Goal: Transaction & Acquisition: Purchase product/service

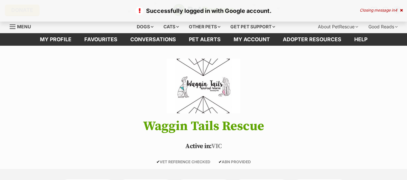
drag, startPoint x: 0, startPoint y: 0, endPoint x: 400, endPoint y: 10, distance: 400.1
click at [400, 10] on icon at bounding box center [401, 10] width 3 height 4
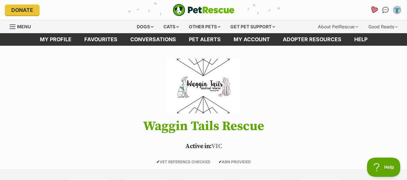
click at [373, 10] on icon "Favourites" at bounding box center [374, 9] width 8 height 7
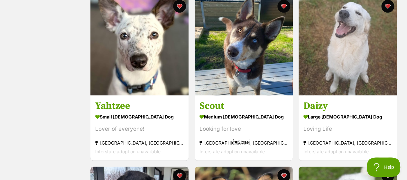
scroll to position [473, 0]
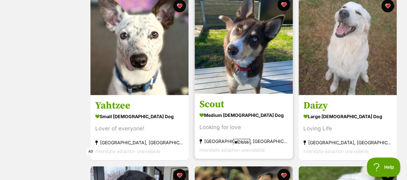
click at [234, 44] on img at bounding box center [244, 44] width 98 height 98
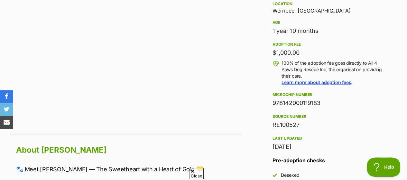
scroll to position [469, 0]
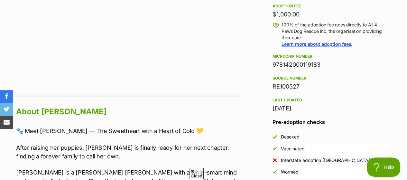
click at [231, 108] on h2 "About Emma" at bounding box center [129, 112] width 226 height 14
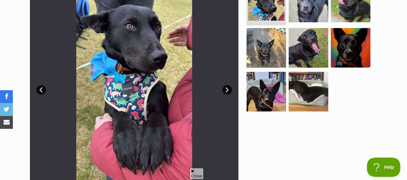
scroll to position [153, 0]
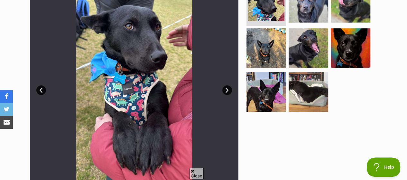
click at [225, 90] on link "Next" at bounding box center [227, 90] width 10 height 10
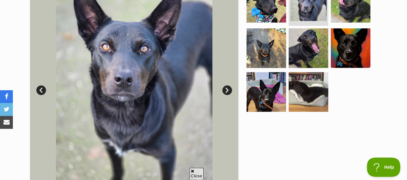
click at [225, 90] on link "Next" at bounding box center [227, 90] width 10 height 10
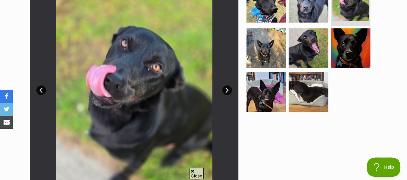
click at [225, 90] on link "Next" at bounding box center [227, 90] width 10 height 10
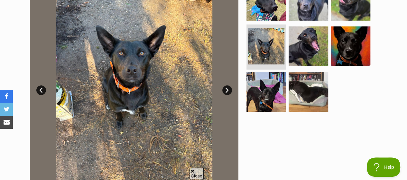
click at [225, 90] on link "Next" at bounding box center [227, 90] width 10 height 10
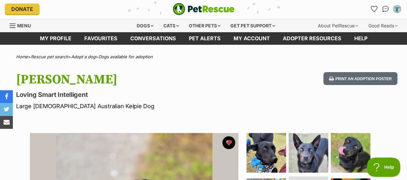
scroll to position [1, 0]
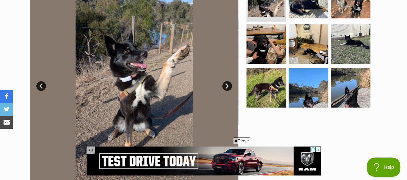
scroll to position [157, 0]
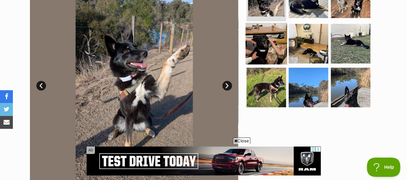
click at [256, 50] on img at bounding box center [266, 44] width 42 height 42
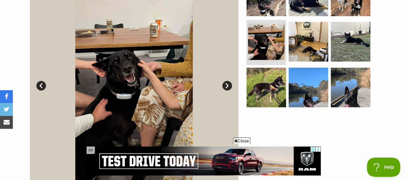
click at [224, 87] on link "Next" at bounding box center [227, 86] width 10 height 10
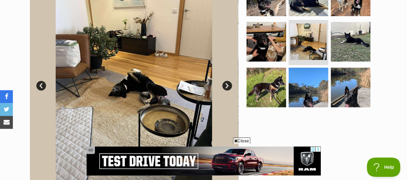
click at [224, 87] on link "Next" at bounding box center [227, 86] width 10 height 10
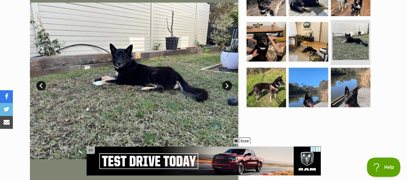
click at [224, 87] on link "Next" at bounding box center [227, 86] width 10 height 10
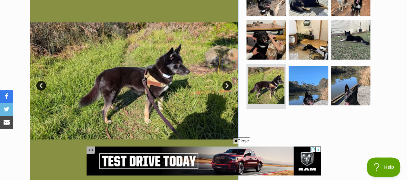
click at [224, 87] on link "Next" at bounding box center [227, 86] width 10 height 10
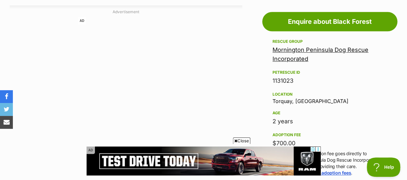
scroll to position [380, 0]
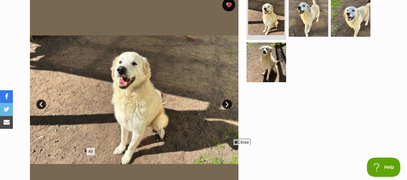
scroll to position [138, 0]
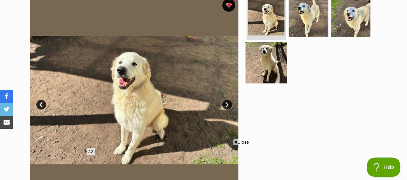
click at [275, 56] on img at bounding box center [266, 63] width 42 height 42
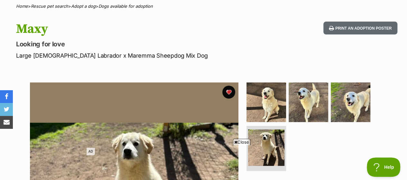
scroll to position [43, 0]
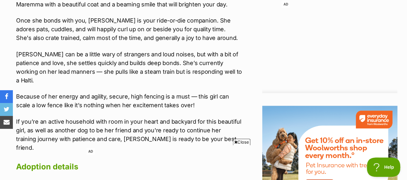
scroll to position [691, 0]
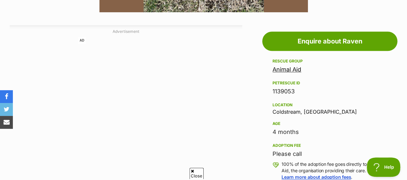
scroll to position [330, 0]
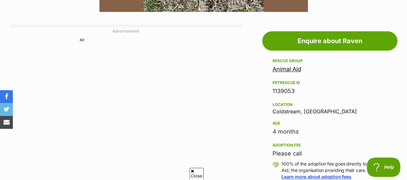
click at [288, 69] on link "Animal Aid" at bounding box center [287, 69] width 29 height 7
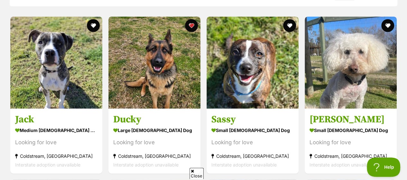
scroll to position [509, 0]
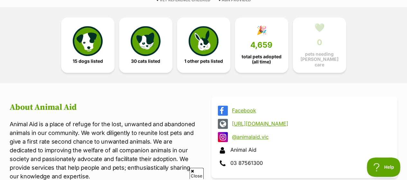
click at [260, 112] on div "Facebook" at bounding box center [304, 111] width 173 height 10
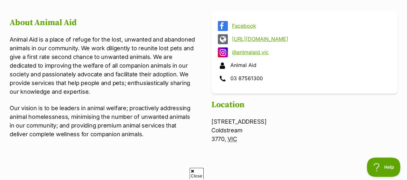
scroll to position [247, 0]
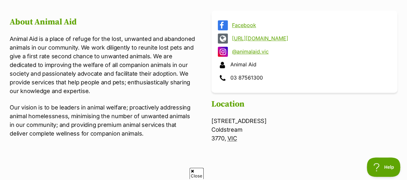
click at [260, 35] on link "http://animalaid.org.au" at bounding box center [310, 38] width 156 height 6
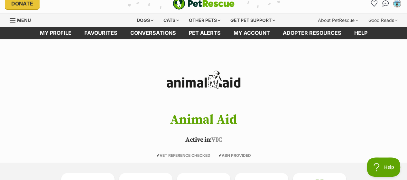
scroll to position [0, 0]
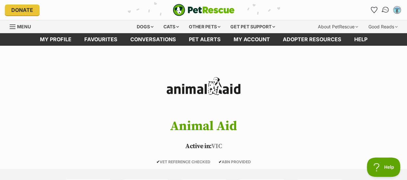
click at [387, 11] on img "Conversations" at bounding box center [385, 10] width 9 height 8
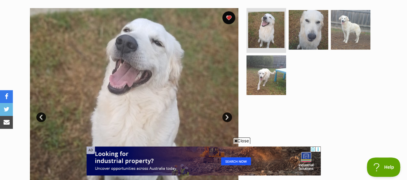
scroll to position [128, 0]
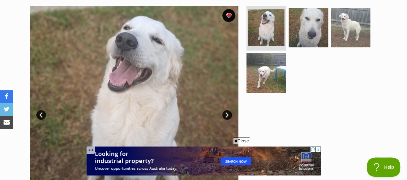
click at [225, 116] on link "Next" at bounding box center [227, 115] width 10 height 10
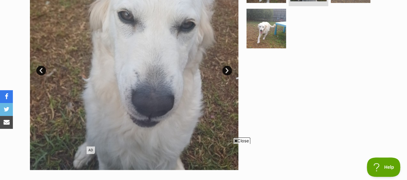
scroll to position [172, 0]
click at [225, 68] on link "Next" at bounding box center [227, 71] width 10 height 10
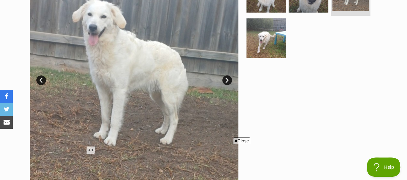
scroll to position [163, 0]
click at [229, 81] on link "Next" at bounding box center [227, 80] width 10 height 10
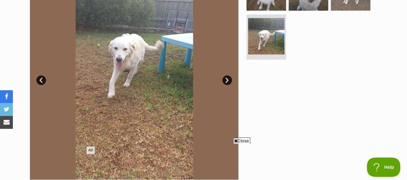
click at [229, 81] on link "Next" at bounding box center [227, 80] width 10 height 10
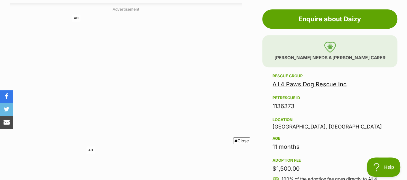
scroll to position [357, 0]
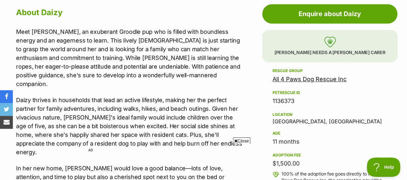
click at [293, 79] on link "All 4 Paws Dog Rescue Inc" at bounding box center [310, 79] width 74 height 7
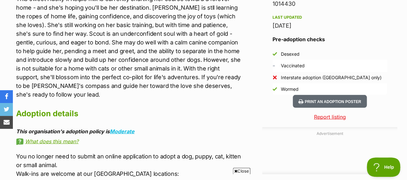
scroll to position [406, 0]
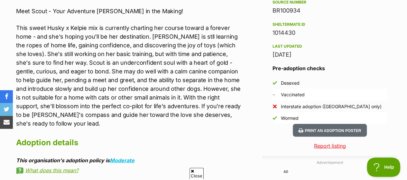
scroll to position [587, 0]
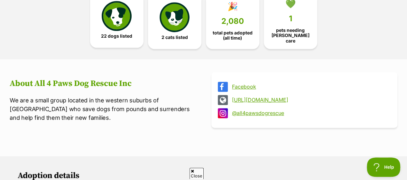
click at [114, 31] on link "22 dogs listed" at bounding box center [116, 19] width 53 height 55
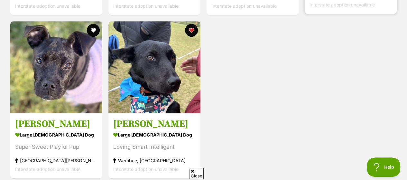
scroll to position [1410, 0]
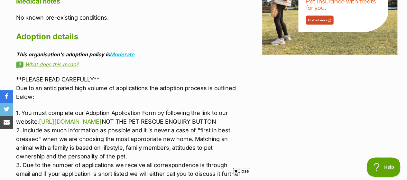
scroll to position [862, 0]
click at [97, 118] on link "https://www.all4pawsdogrescue.com.au/forms.html" at bounding box center [70, 121] width 62 height 7
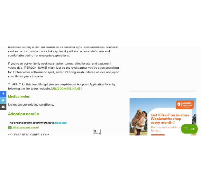
scroll to position [688, 0]
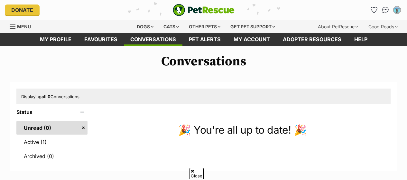
scroll to position [79, 0]
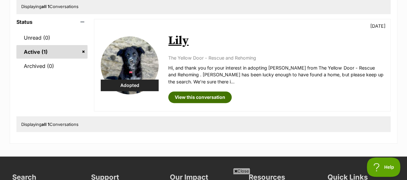
click at [187, 96] on link "View this conversation" at bounding box center [199, 97] width 63 height 12
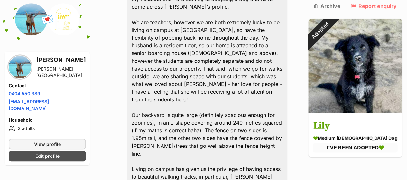
scroll to position [226, 0]
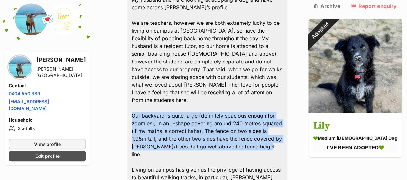
drag, startPoint x: 136, startPoint y: 76, endPoint x: 189, endPoint y: 111, distance: 63.7
click at [189, 111] on div "Hi, hope you are well! My husband and I are looking at adopting a dog and have …" at bounding box center [207, 150] width 161 height 349
copy div "Our backyard is quite large (definitely spacious enough for zoomies), in an L-s…"
click at [283, 87] on div "Hi, hope you are well! My husband and I are looking at adopting a dog and have …" at bounding box center [207, 150] width 161 height 349
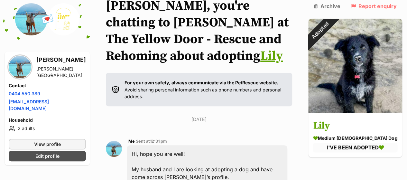
scroll to position [0, 0]
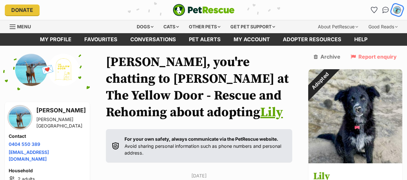
click at [397, 13] on img "My account" at bounding box center [397, 10] width 8 height 8
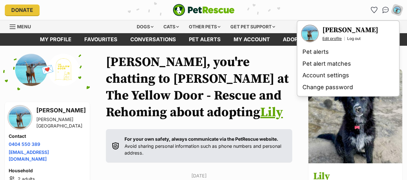
click at [332, 40] on link "Edit profile" at bounding box center [331, 38] width 19 height 5
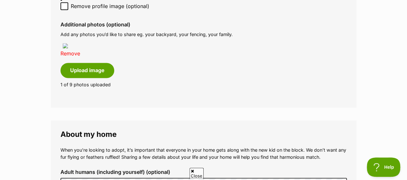
scroll to position [440, 0]
click at [66, 52] on link "Remove" at bounding box center [70, 54] width 20 height 6
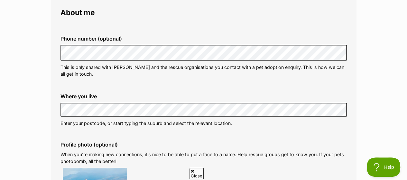
scroll to position [0, 0]
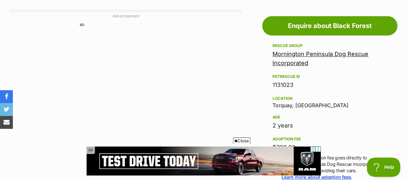
scroll to position [347, 0]
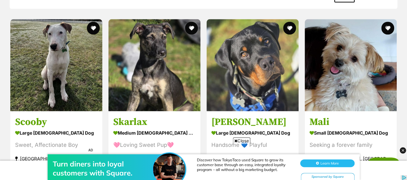
scroll to position [572, 0]
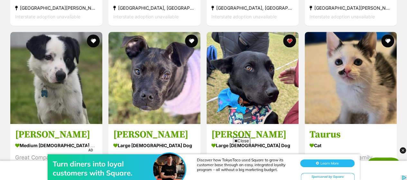
scroll to position [1451, 0]
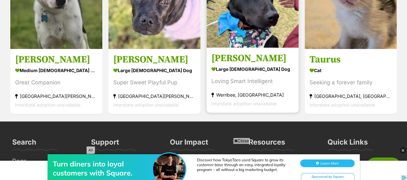
click at [229, 56] on h3 "[PERSON_NAME]" at bounding box center [252, 58] width 82 height 12
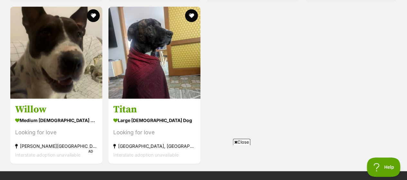
scroll to position [1968, 0]
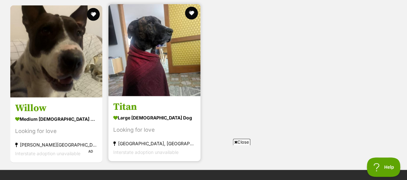
click at [157, 81] on img at bounding box center [154, 50] width 92 height 92
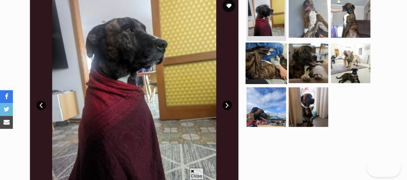
click at [269, 61] on img at bounding box center [266, 63] width 42 height 42
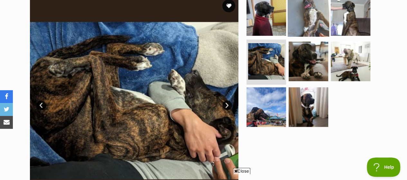
click at [307, 23] on img at bounding box center [309, 16] width 42 height 42
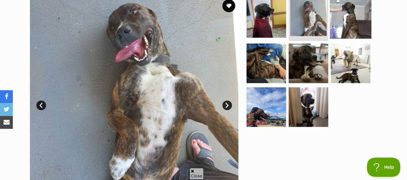
click at [345, 14] on img at bounding box center [351, 18] width 42 height 42
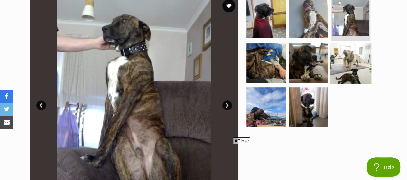
click at [343, 55] on img at bounding box center [351, 63] width 42 height 42
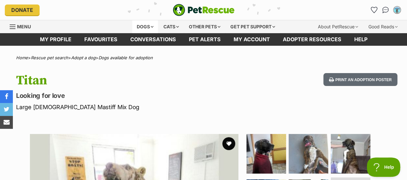
click at [143, 29] on div "Dogs" at bounding box center [145, 26] width 26 height 13
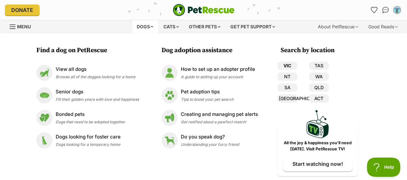
click at [289, 62] on link "VIC" at bounding box center [287, 65] width 20 height 8
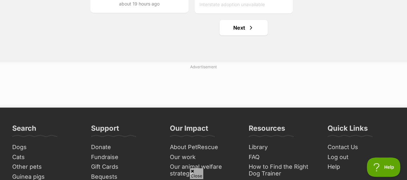
scroll to position [1297, 0]
click at [238, 28] on link "Next" at bounding box center [243, 27] width 48 height 15
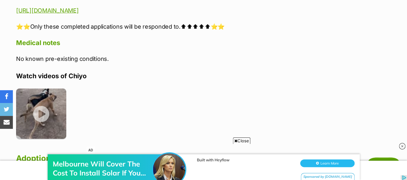
scroll to position [1016, 0]
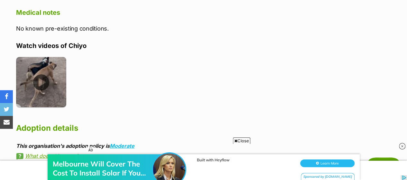
click at [39, 83] on img at bounding box center [41, 82] width 50 height 50
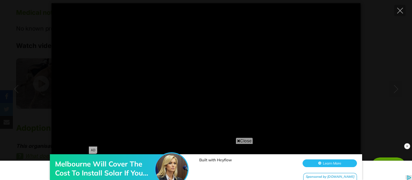
type input "100"
click at [401, 13] on icon "Close" at bounding box center [400, 11] width 6 height 6
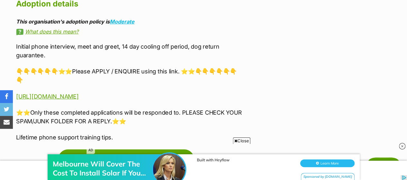
scroll to position [1168, 0]
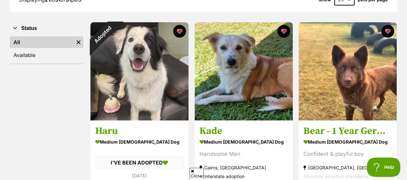
scroll to position [110, 0]
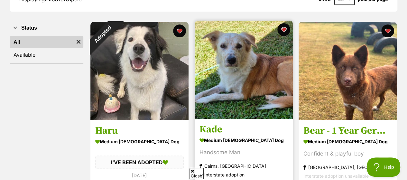
click at [241, 90] on img at bounding box center [244, 70] width 98 height 98
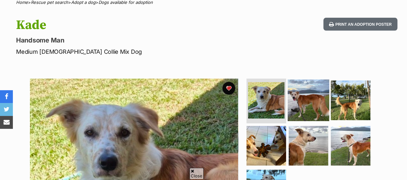
click at [301, 101] on img at bounding box center [309, 100] width 42 height 42
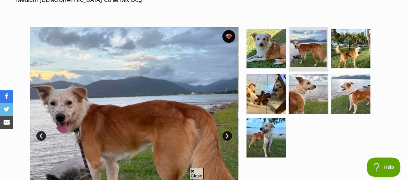
scroll to position [107, 0]
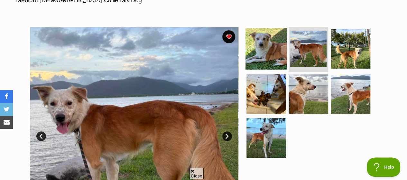
click at [263, 50] on img at bounding box center [266, 49] width 42 height 42
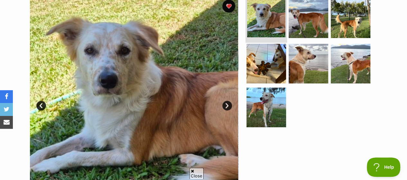
scroll to position [138, 0]
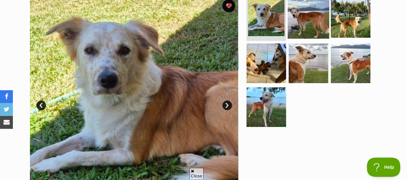
click at [311, 18] on img at bounding box center [309, 18] width 42 height 42
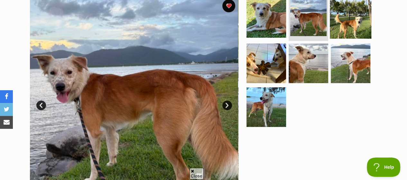
click at [355, 22] on img at bounding box center [351, 18] width 42 height 42
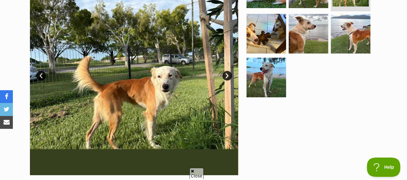
scroll to position [168, 0]
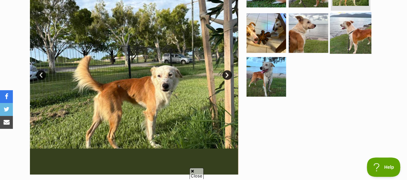
click at [357, 40] on img at bounding box center [351, 33] width 42 height 42
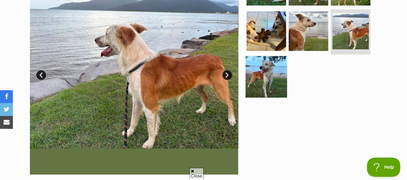
click at [273, 72] on img at bounding box center [266, 77] width 42 height 42
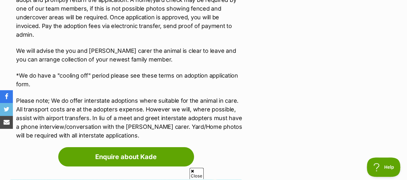
scroll to position [1035, 0]
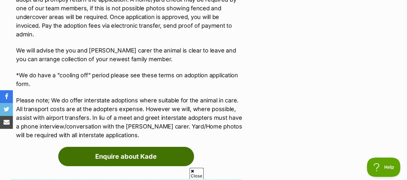
click at [136, 147] on link "Enquire about Kade" at bounding box center [126, 156] width 136 height 19
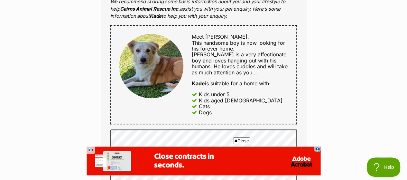
scroll to position [356, 0]
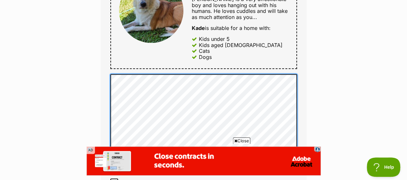
click at [103, 79] on div "Full name Tatjana Stevanovic Email We require this to be able to send you commu…" at bounding box center [204, 12] width 206 height 427
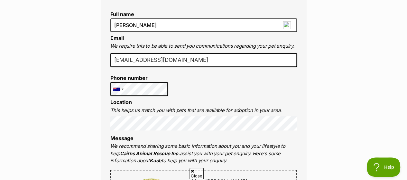
scroll to position [157, 0]
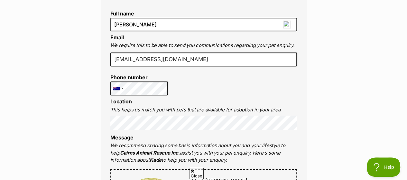
click at [238, 105] on li "Location This helps us match you with pets that are available for adoption in y…" at bounding box center [203, 113] width 187 height 31
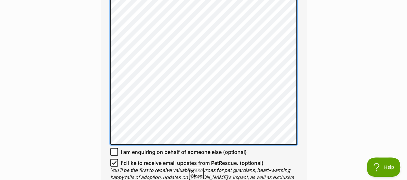
scroll to position [550, 0]
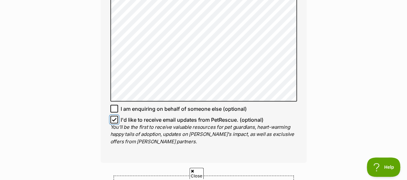
click at [113, 116] on input "I'd like to receive email updates from PetRescue. (optional)" at bounding box center [114, 120] width 8 height 8
checkbox input "false"
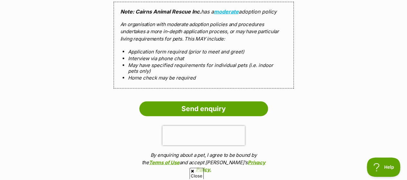
scroll to position [706, 0]
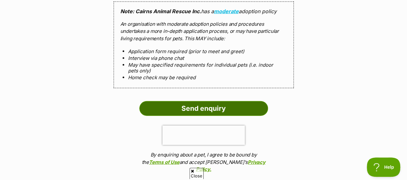
click at [198, 107] on input "Send enquiry" at bounding box center [203, 108] width 129 height 15
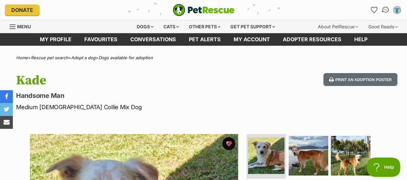
click at [384, 12] on img "Conversations" at bounding box center [385, 10] width 9 height 8
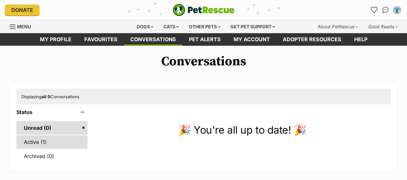
click at [38, 140] on link "Active (1)" at bounding box center [51, 142] width 71 height 14
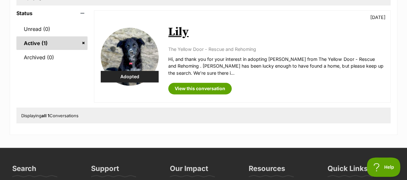
scroll to position [109, 0]
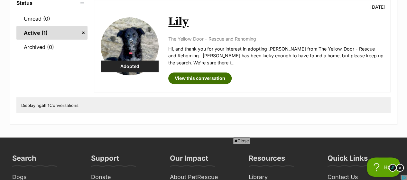
click at [186, 74] on link "View this conversation" at bounding box center [199, 78] width 63 height 12
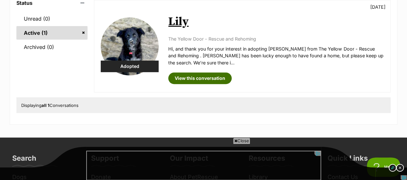
scroll to position [0, 0]
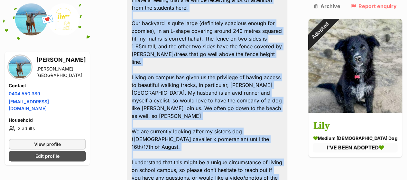
scroll to position [404, 0]
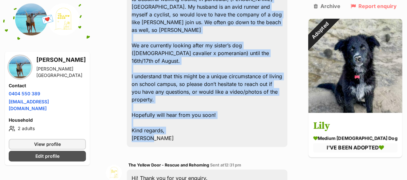
drag, startPoint x: 136, startPoint y: 19, endPoint x: 202, endPoint y: 70, distance: 83.7
copy div "Lo, ipsu dol sit amet! Co adipisc eli S doe tempori ut laboreet d mag ali enim …"
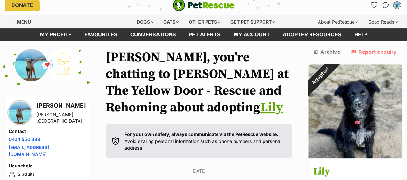
scroll to position [0, 0]
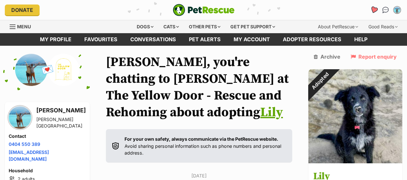
click at [373, 8] on icon "Favourites" at bounding box center [374, 9] width 8 height 7
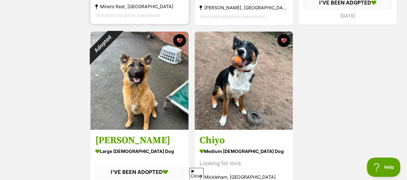
scroll to position [1222, 0]
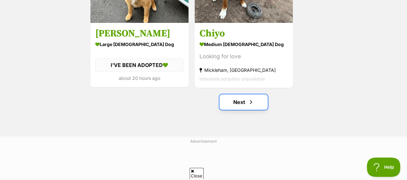
click at [234, 101] on link "Next" at bounding box center [243, 101] width 48 height 15
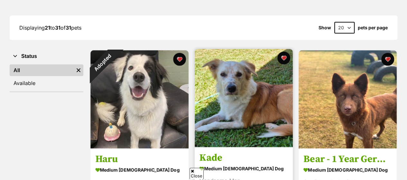
click at [257, 80] on img at bounding box center [244, 98] width 98 height 98
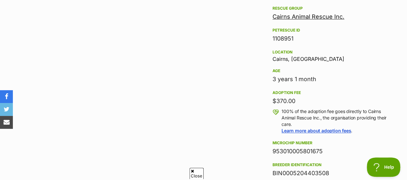
scroll to position [259, 0]
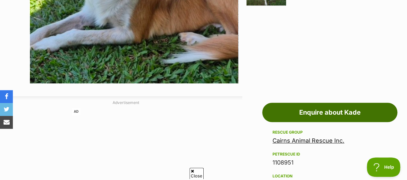
click at [300, 120] on link "Enquire about Kade" at bounding box center [329, 112] width 135 height 19
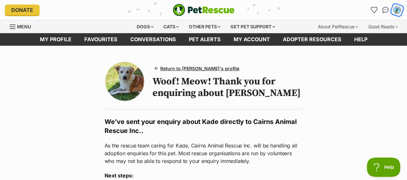
click at [393, 10] on button "My account" at bounding box center [397, 9] width 13 height 13
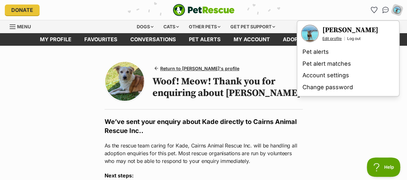
click at [330, 39] on link "Edit profile" at bounding box center [331, 38] width 19 height 5
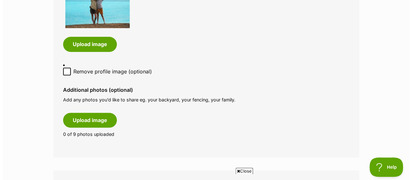
scroll to position [375, 0]
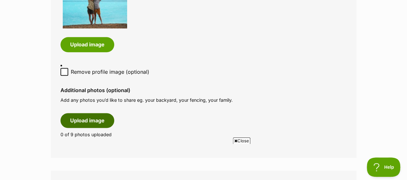
click at [73, 124] on button "Upload image" at bounding box center [87, 120] width 54 height 15
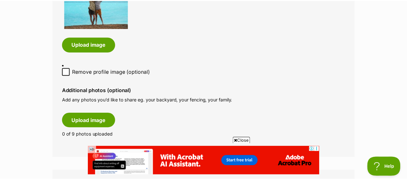
scroll to position [0, 0]
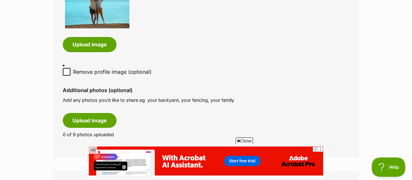
click at [237, 140] on icon at bounding box center [238, 141] width 3 height 4
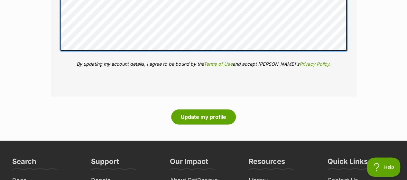
scroll to position [916, 0]
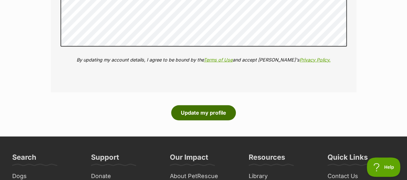
click at [209, 109] on button "Update my profile" at bounding box center [203, 112] width 65 height 15
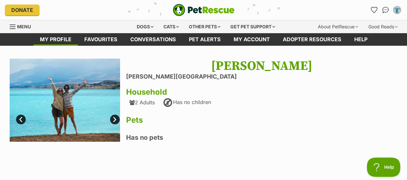
click at [115, 121] on link "Next" at bounding box center [115, 120] width 10 height 10
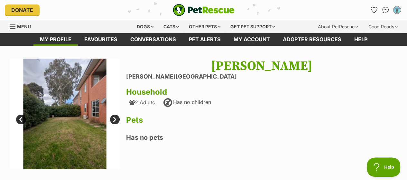
click at [115, 121] on link "Next" at bounding box center [115, 120] width 10 height 10
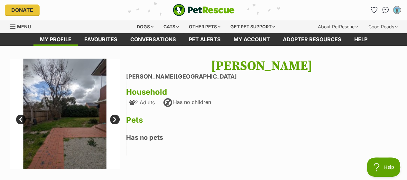
click at [115, 121] on link "Next" at bounding box center [115, 120] width 10 height 10
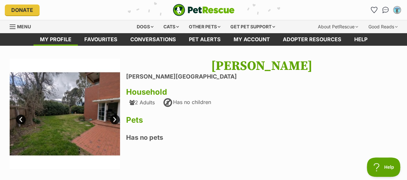
click at [115, 121] on link "Next" at bounding box center [115, 120] width 10 height 10
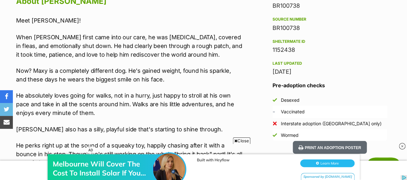
scroll to position [598, 0]
